Goal: Find specific page/section: Find specific page/section

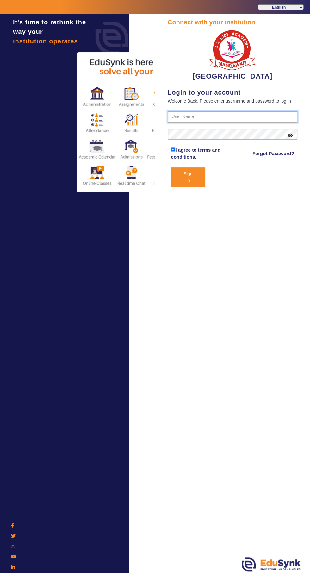
click at [184, 114] on input "text" at bounding box center [233, 116] width 130 height 11
type input "9928895959"
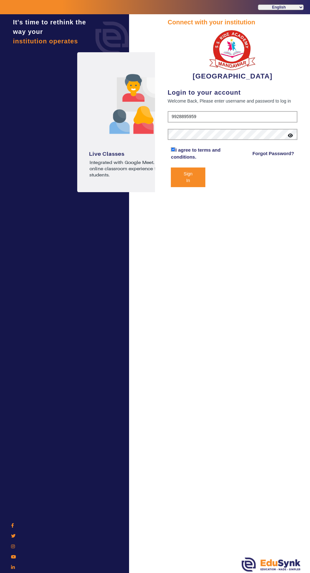
click at [171, 167] on button "Sign In" at bounding box center [188, 177] width 34 height 20
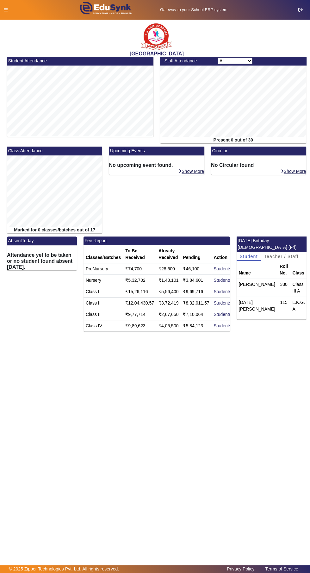
click at [5, 10] on icon at bounding box center [6, 10] width 4 height 4
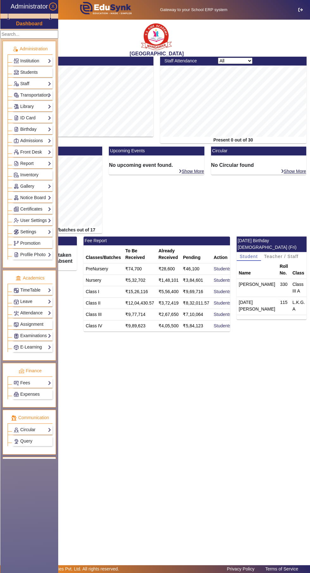
click at [24, 338] on link "Examinations" at bounding box center [33, 335] width 38 height 7
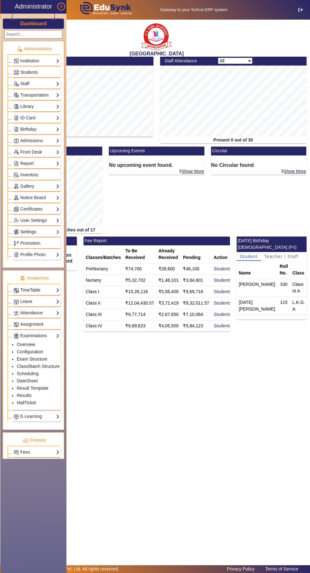
click at [26, 358] on link "Exam Structure" at bounding box center [32, 358] width 30 height 5
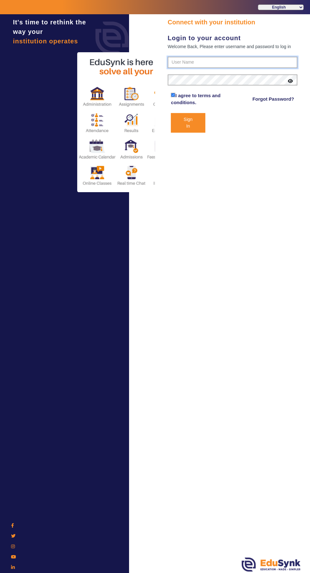
click at [187, 62] on input "text" at bounding box center [233, 62] width 130 height 11
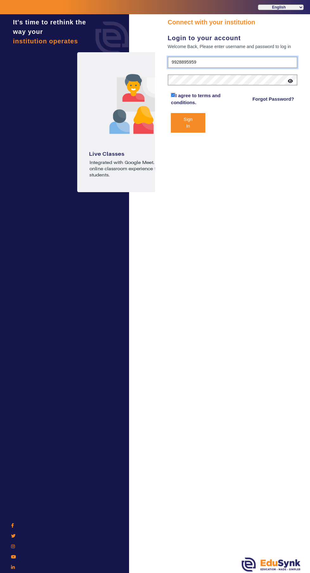
click at [199, 62] on input "9928895959" at bounding box center [233, 62] width 130 height 11
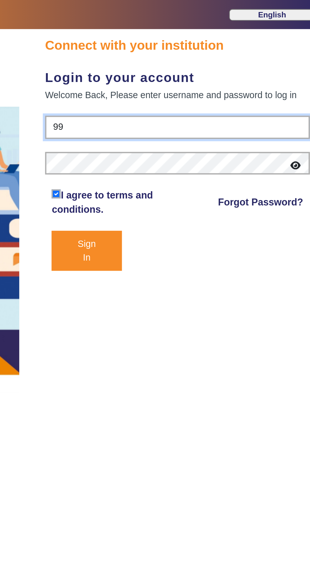
type input "9"
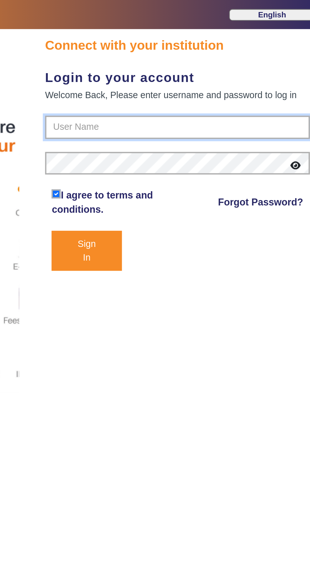
click at [205, 64] on input "text" at bounding box center [233, 62] width 130 height 11
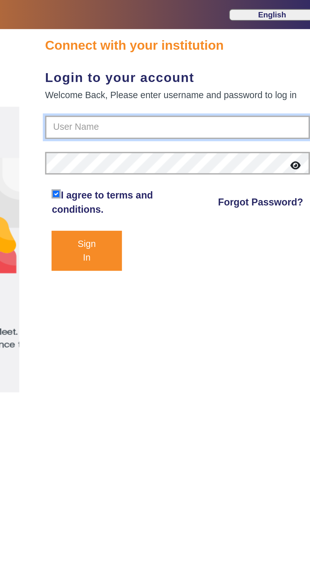
click at [184, 60] on input "text" at bounding box center [233, 62] width 130 height 11
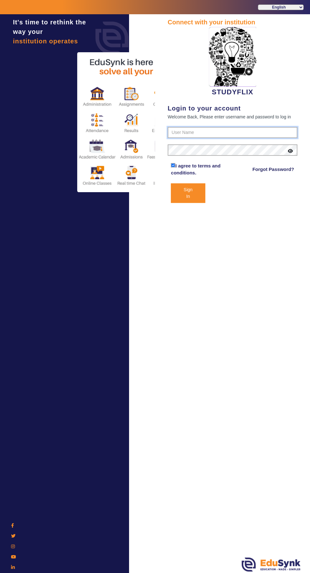
click at [189, 129] on input "text" at bounding box center [233, 132] width 130 height 11
type input "6354922771"
click at [171, 183] on button "Sign In" at bounding box center [188, 193] width 34 height 20
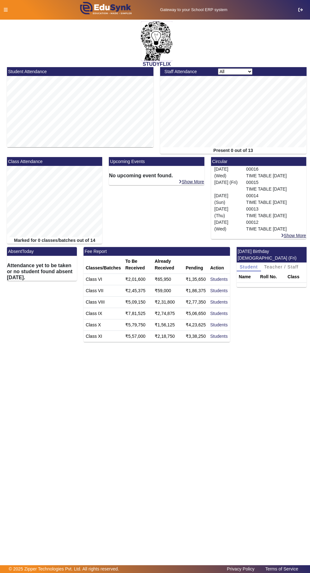
click at [5, 9] on icon at bounding box center [6, 10] width 4 height 4
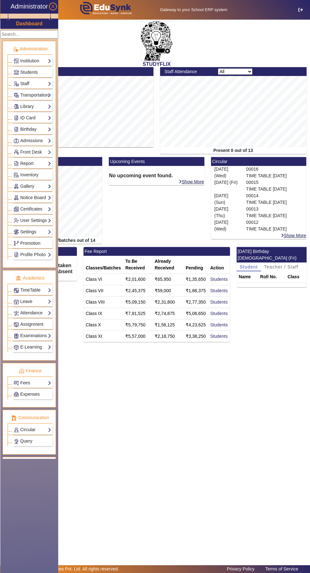
click at [27, 339] on link "Examinations" at bounding box center [33, 335] width 38 height 7
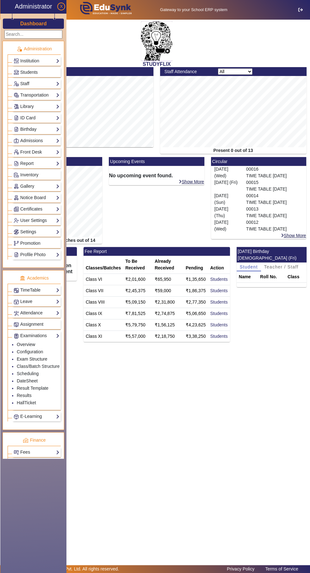
click at [23, 360] on link "Exam Structure" at bounding box center [32, 358] width 30 height 5
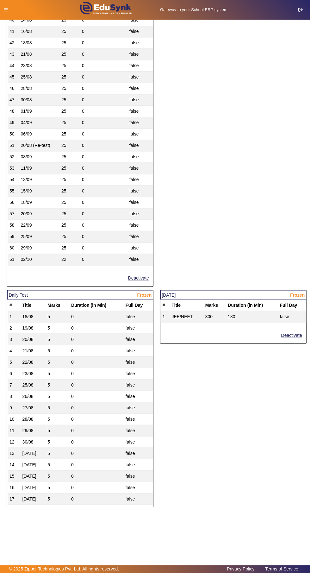
scroll to position [537, 0]
